Goal: Transaction & Acquisition: Purchase product/service

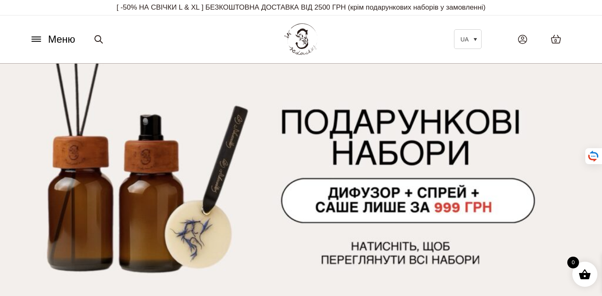
click at [66, 38] on span "Меню" at bounding box center [61, 39] width 27 height 15
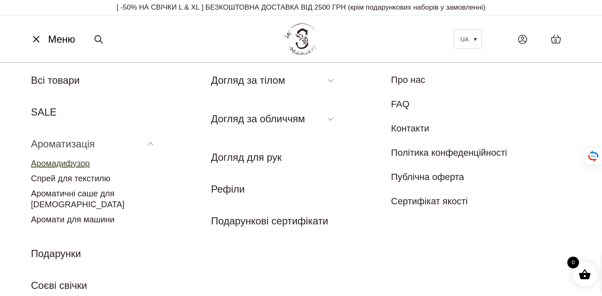
click at [71, 164] on link "Аромадифузор" at bounding box center [60, 162] width 59 height 9
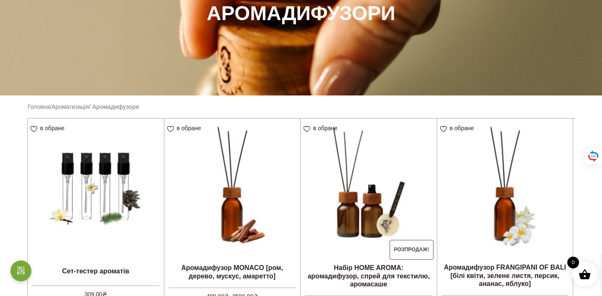
scroll to position [164, 0]
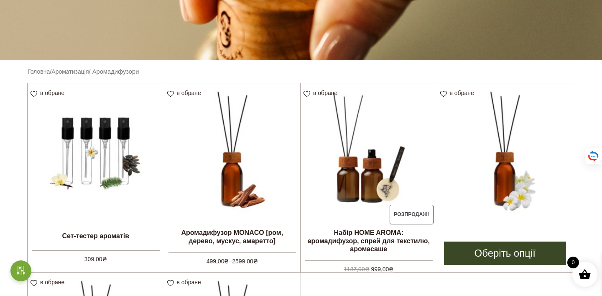
click at [506, 106] on img at bounding box center [505, 151] width 136 height 136
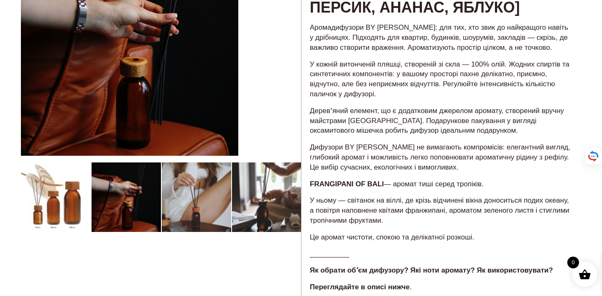
scroll to position [126, 0]
drag, startPoint x: 494, startPoint y: 194, endPoint x: 384, endPoint y: 196, distance: 110.4
click at [384, 189] on p "FRANGIPANI OF BALI — аромат тиші серед тропіків." at bounding box center [441, 183] width 263 height 10
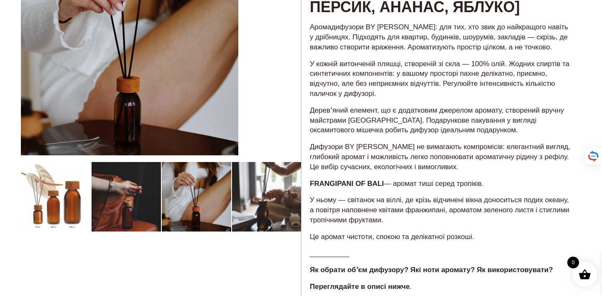
drag, startPoint x: 309, startPoint y: 192, endPoint x: 492, endPoint y: 193, distance: 182.7
click at [492, 193] on div "Аромадифузори BY SADOVSKIY: для тих, хто звик до найкращого навіть у дрібницях.…" at bounding box center [441, 173] width 280 height 304
copy p "FRANGIPANI OF BALI — аромат тиші серед тропіків."
